Goal: Task Accomplishment & Management: Manage account settings

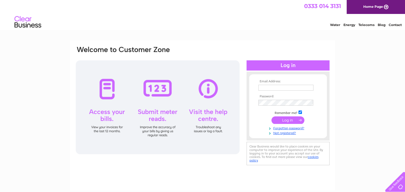
type input "info@michaelhart.co.uk"
click at [288, 119] on input "submit" at bounding box center [287, 119] width 33 height 7
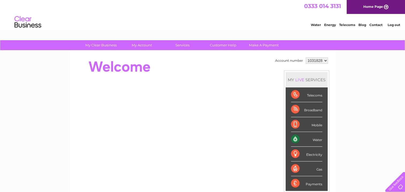
click at [309, 137] on div "Water" at bounding box center [306, 139] width 31 height 15
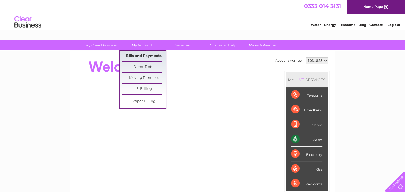
click at [157, 56] on link "Bills and Payments" at bounding box center [144, 56] width 44 height 11
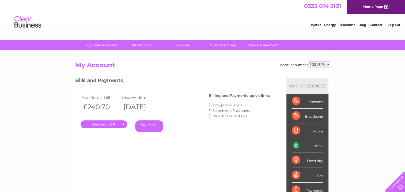
click at [115, 124] on link "." at bounding box center [104, 124] width 47 height 8
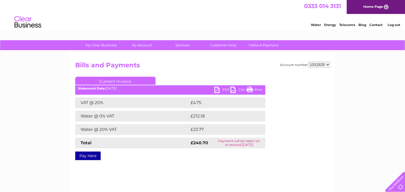
click at [215, 89] on link "PDF" at bounding box center [222, 90] width 16 height 8
